Goal: Information Seeking & Learning: Learn about a topic

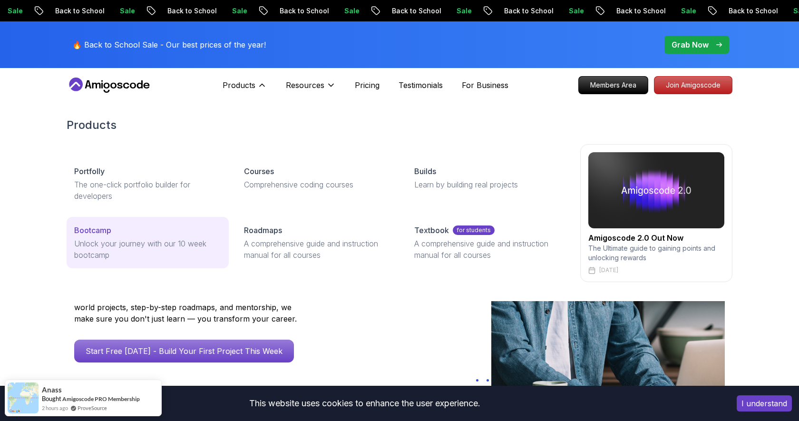
click at [100, 238] on p "Unlock your journey with our 10 week bootcamp" at bounding box center [147, 249] width 147 height 23
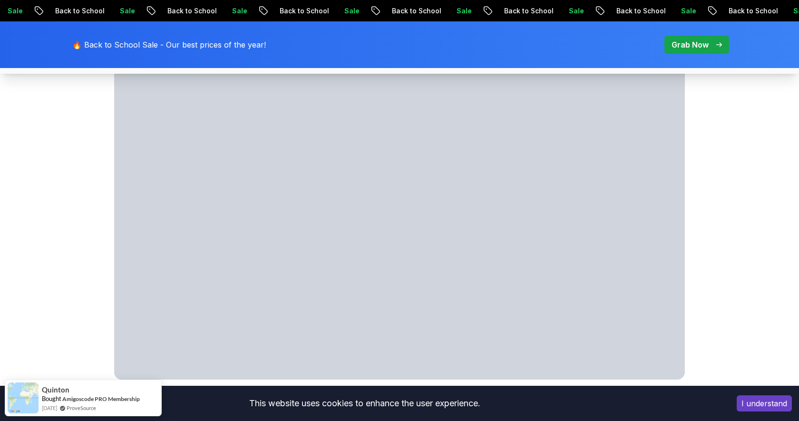
scroll to position [545, 0]
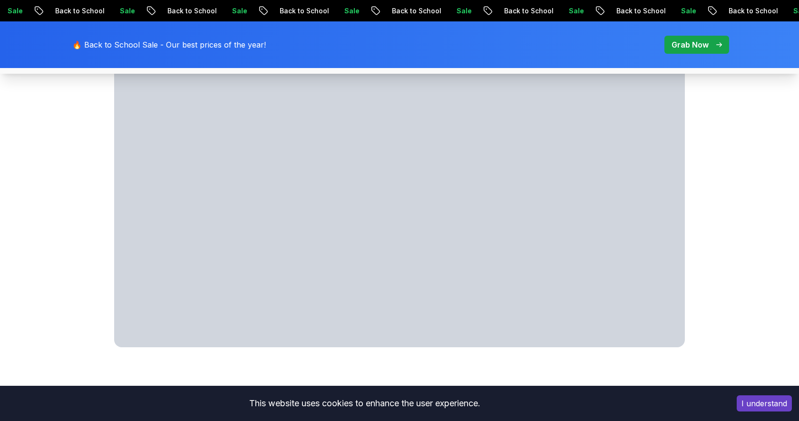
click at [765, 405] on button "I understand" at bounding box center [763, 403] width 55 height 16
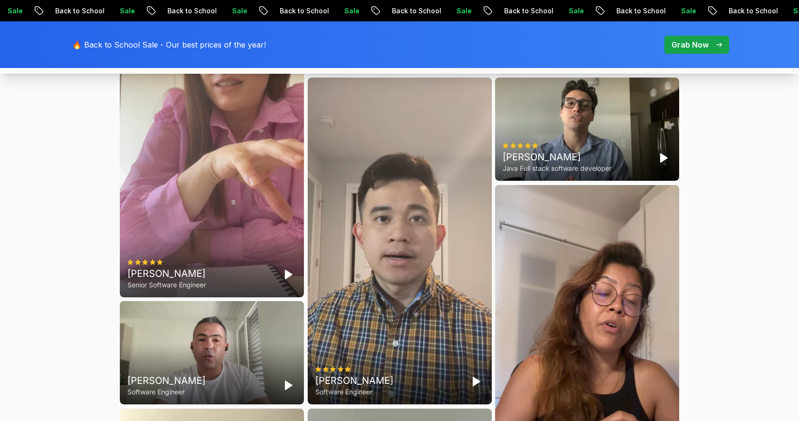
scroll to position [2595, 0]
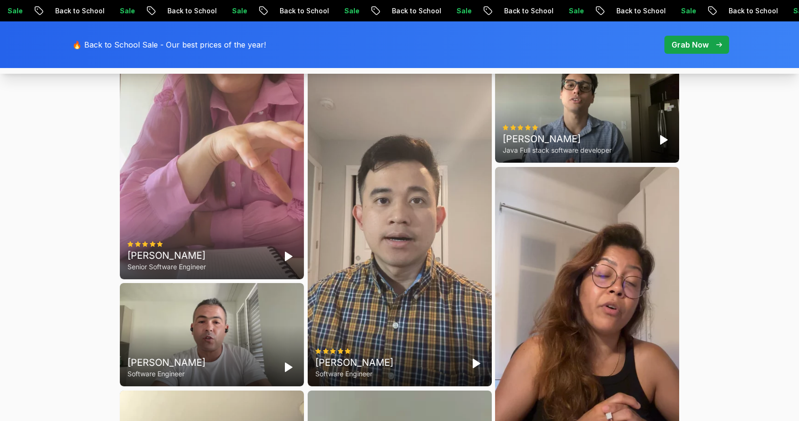
click at [237, 248] on div "[PERSON_NAME] Senior Software Engineer" at bounding box center [212, 115] width 184 height 327
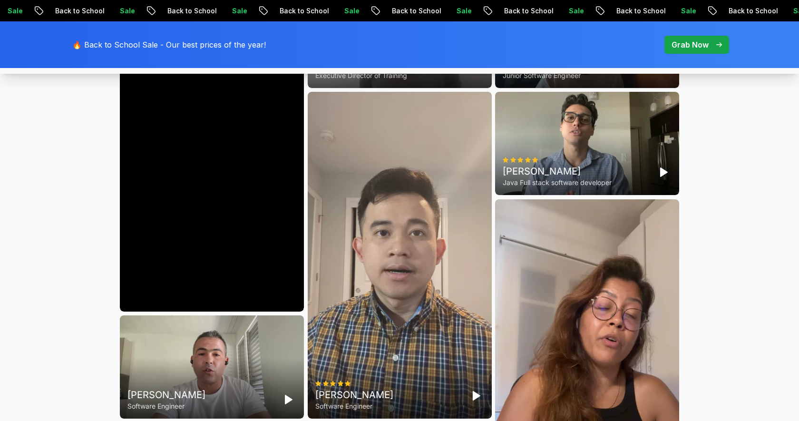
scroll to position [2603, 0]
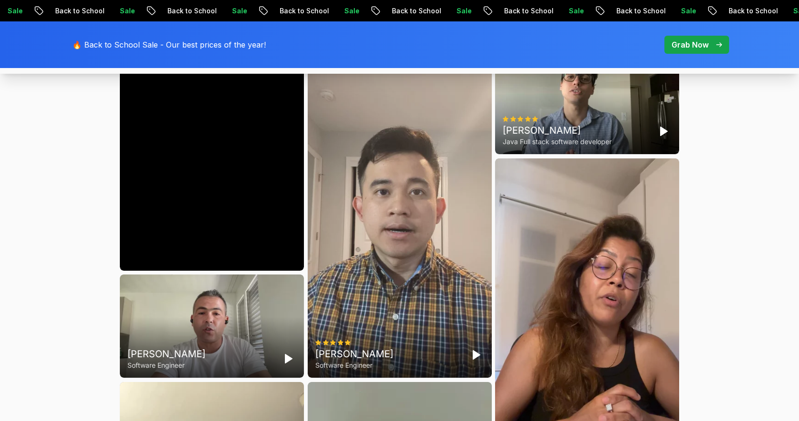
click at [378, 284] on div "Cody Software Engineer" at bounding box center [400, 214] width 184 height 327
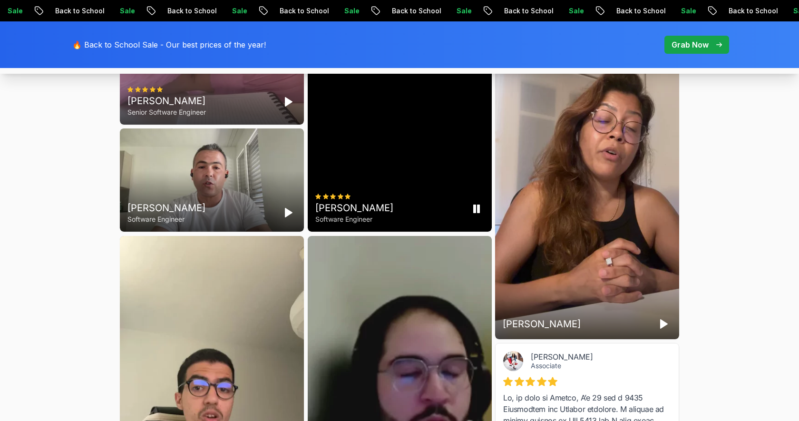
scroll to position [2751, 0]
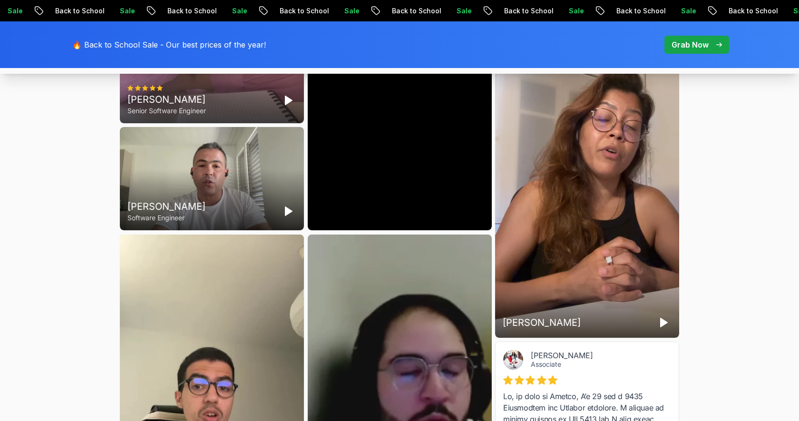
click at [579, 277] on div "[PERSON_NAME]" at bounding box center [587, 174] width 184 height 327
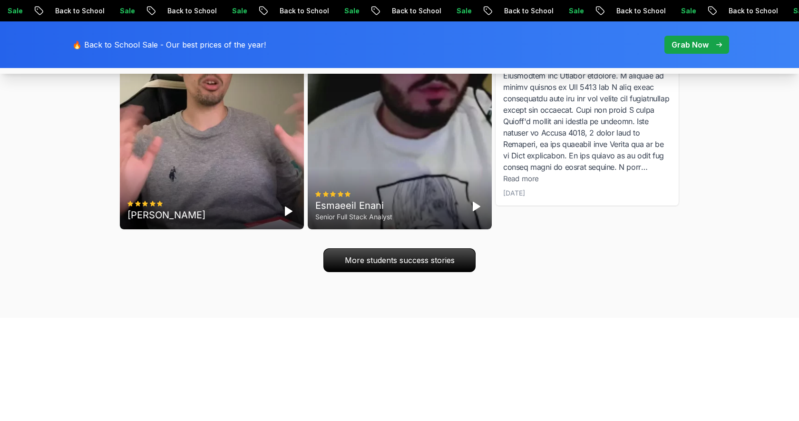
scroll to position [3096, 0]
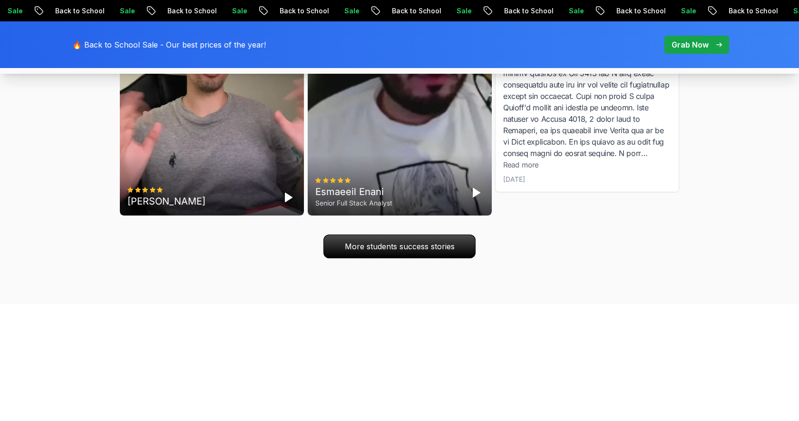
click at [201, 195] on div "[PERSON_NAME]" at bounding box center [212, 52] width 184 height 327
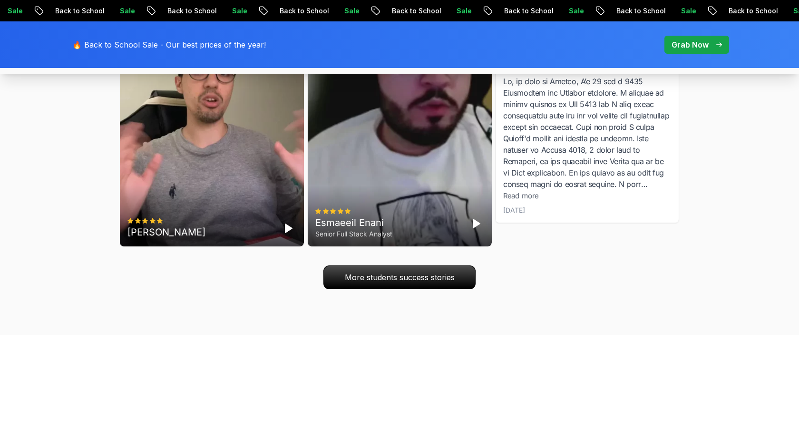
scroll to position [3067, 0]
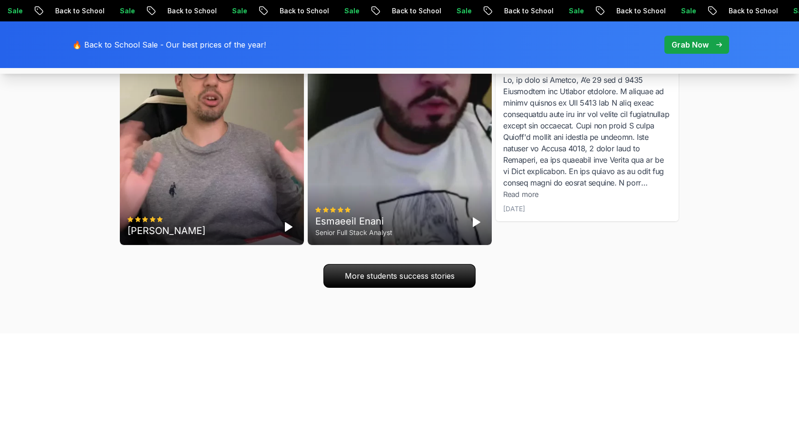
click at [519, 199] on span "Read more" at bounding box center [520, 194] width 35 height 9
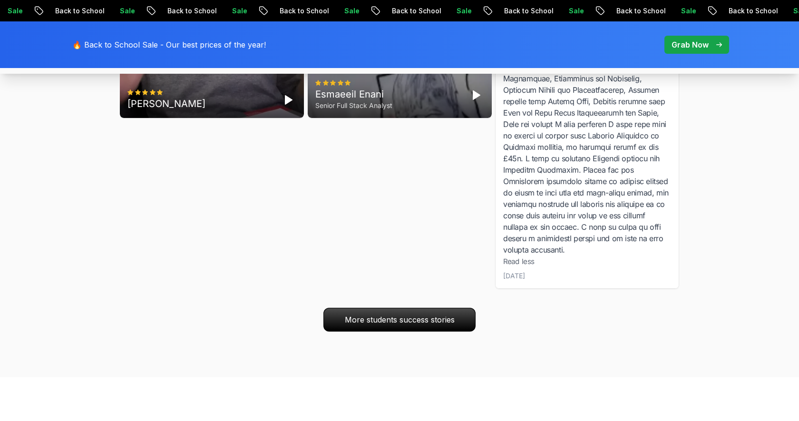
scroll to position [3209, 0]
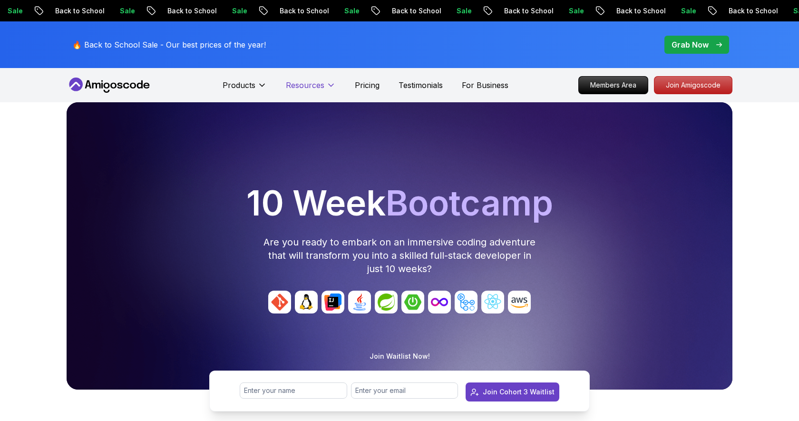
scroll to position [0, 0]
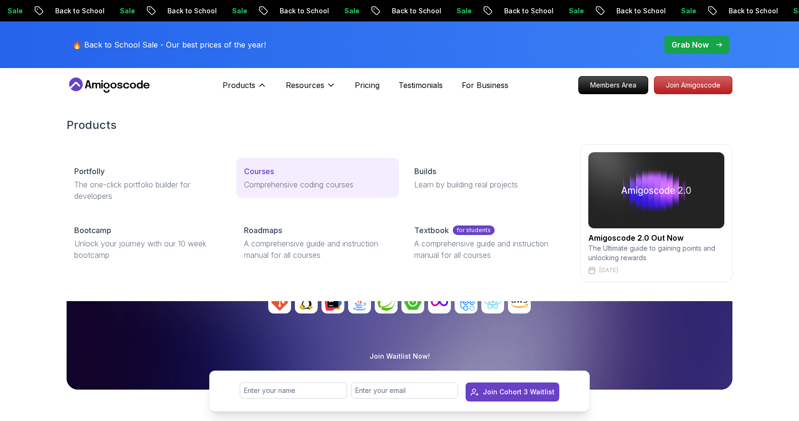
click at [261, 170] on p "Courses" at bounding box center [259, 170] width 30 height 11
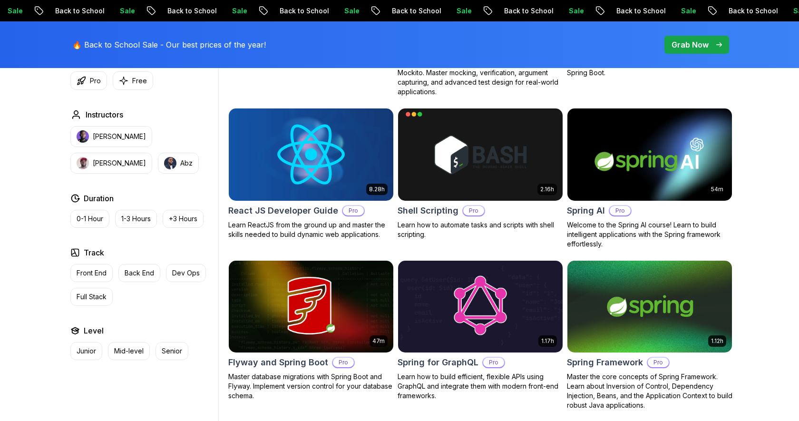
scroll to position [2235, 0]
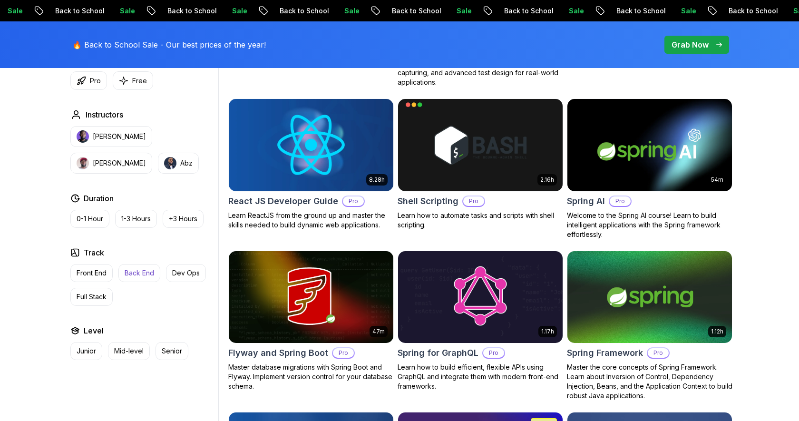
click at [133, 272] on p "Back End" at bounding box center [139, 273] width 29 height 10
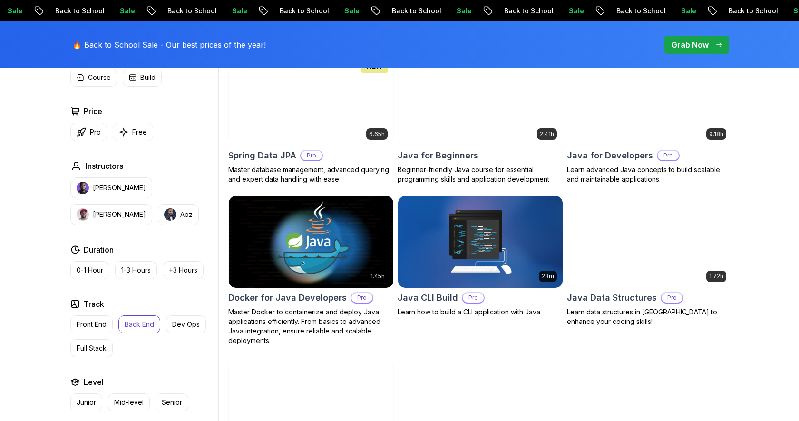
scroll to position [455, 0]
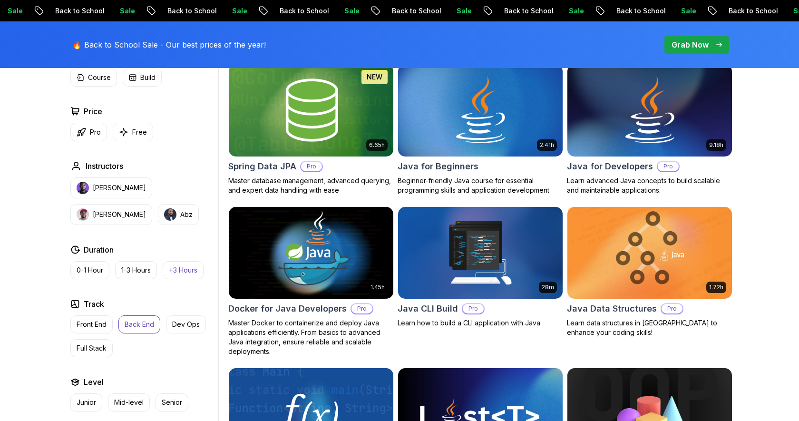
click at [174, 265] on p "+3 Hours" at bounding box center [183, 270] width 29 height 10
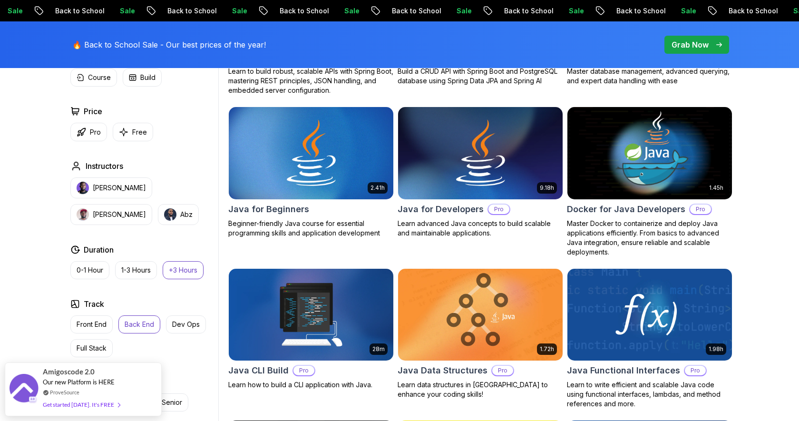
scroll to position [412, 0]
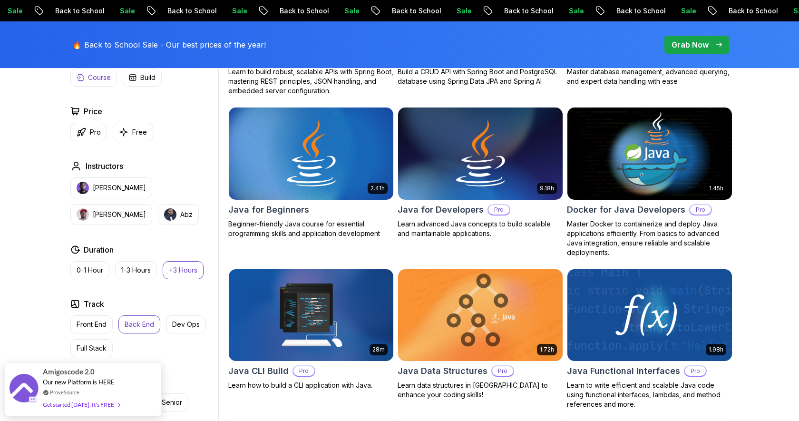
click at [95, 81] on p "Course" at bounding box center [99, 78] width 23 height 10
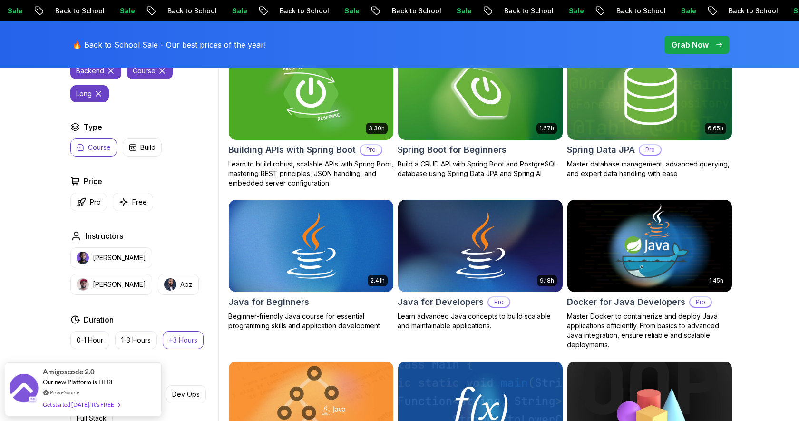
scroll to position [337, 0]
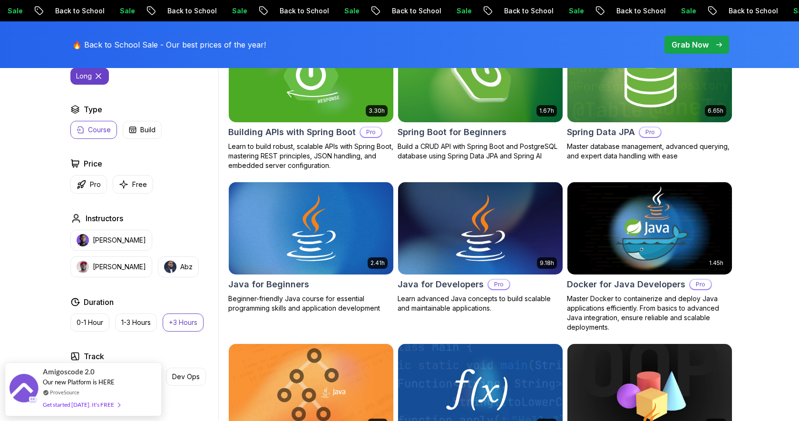
click at [179, 324] on p "+3 Hours" at bounding box center [183, 323] width 29 height 10
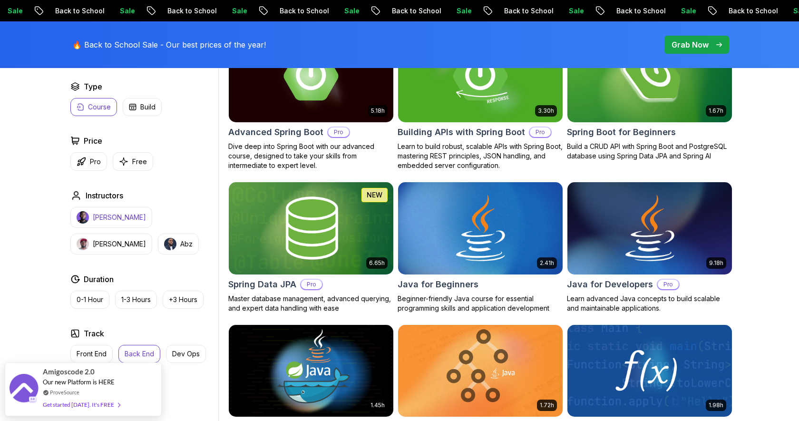
click at [106, 216] on p "[PERSON_NAME]" at bounding box center [119, 218] width 53 height 10
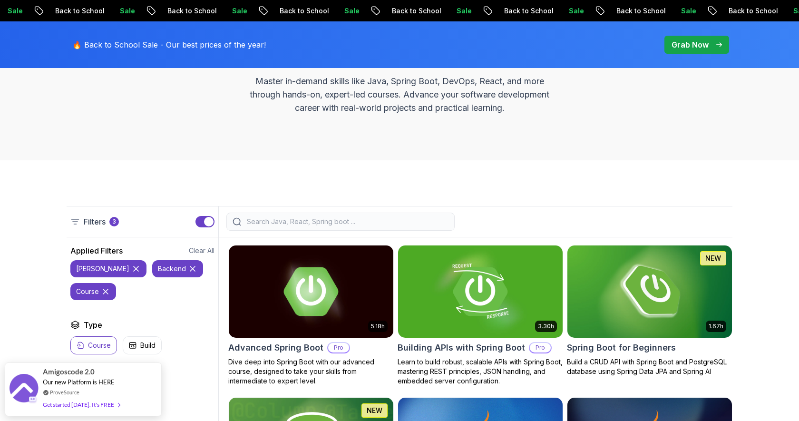
scroll to position [120, 0]
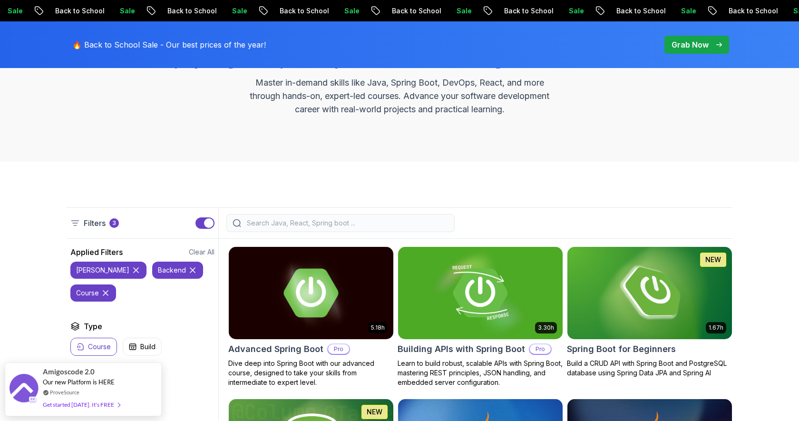
click at [330, 222] on input "search" at bounding box center [346, 223] width 203 height 10
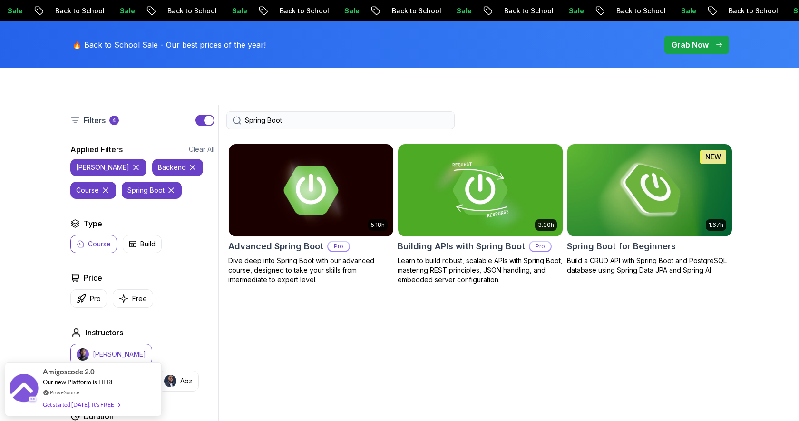
scroll to position [215, 0]
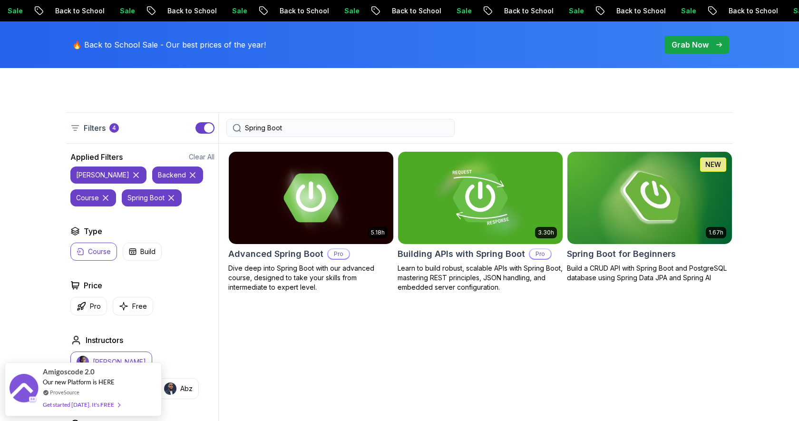
click at [273, 128] on input "Spring Boot" at bounding box center [346, 128] width 203 height 10
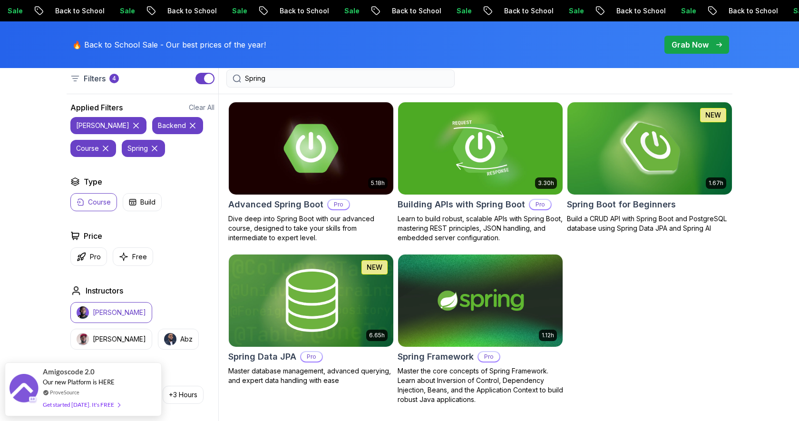
scroll to position [263, 0]
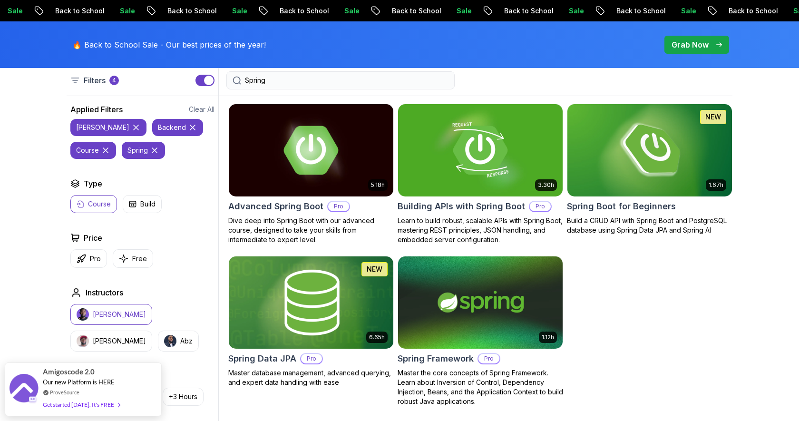
type input "Spring"
click at [271, 314] on img at bounding box center [310, 302] width 173 height 97
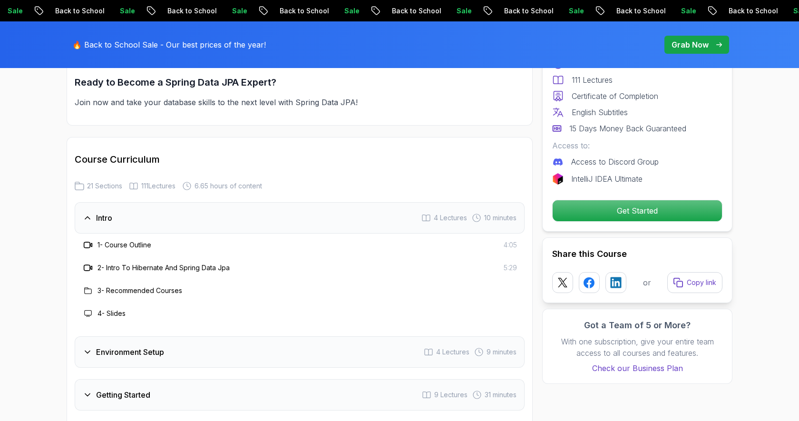
scroll to position [1027, 0]
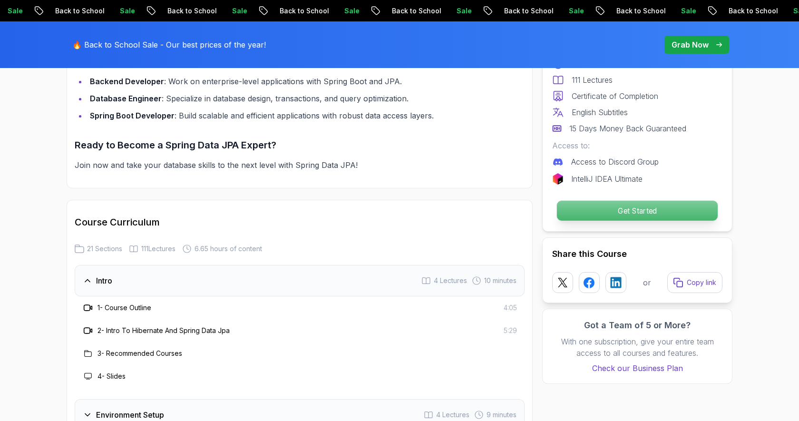
click at [648, 213] on p "Get Started" at bounding box center [637, 211] width 161 height 20
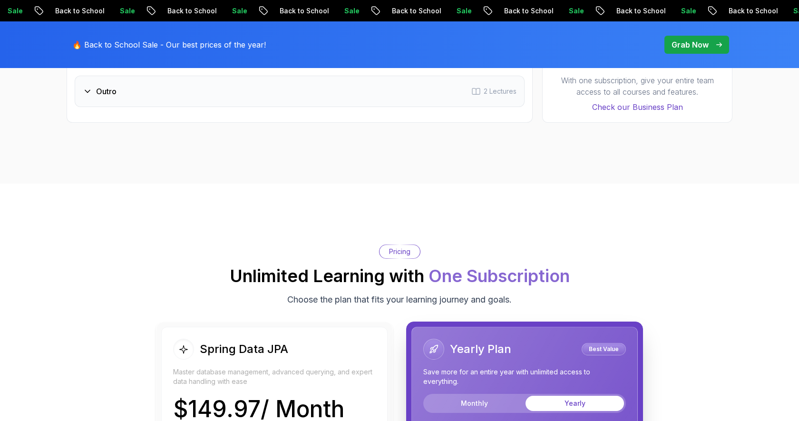
scroll to position [2053, 0]
